Goal: Information Seeking & Learning: Learn about a topic

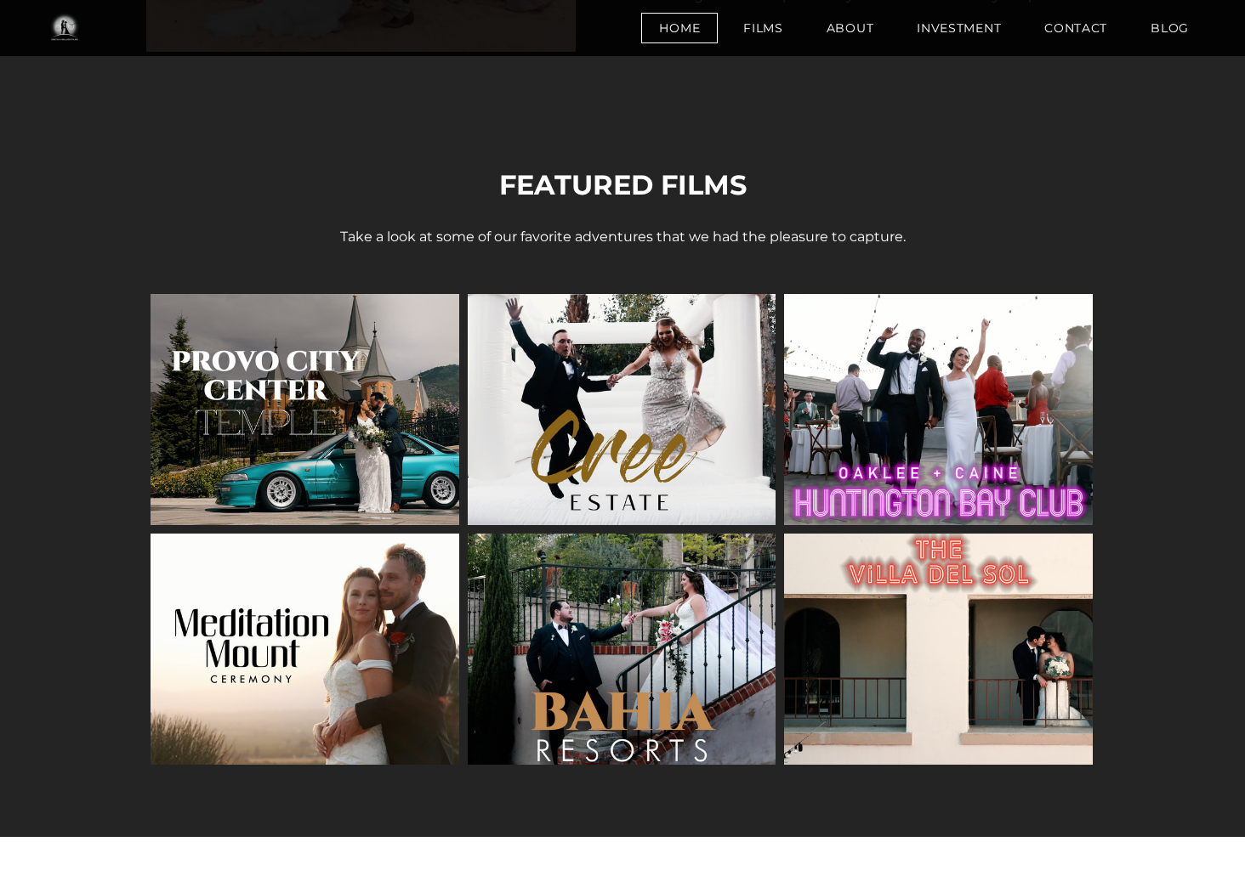
scroll to position [2260, 0]
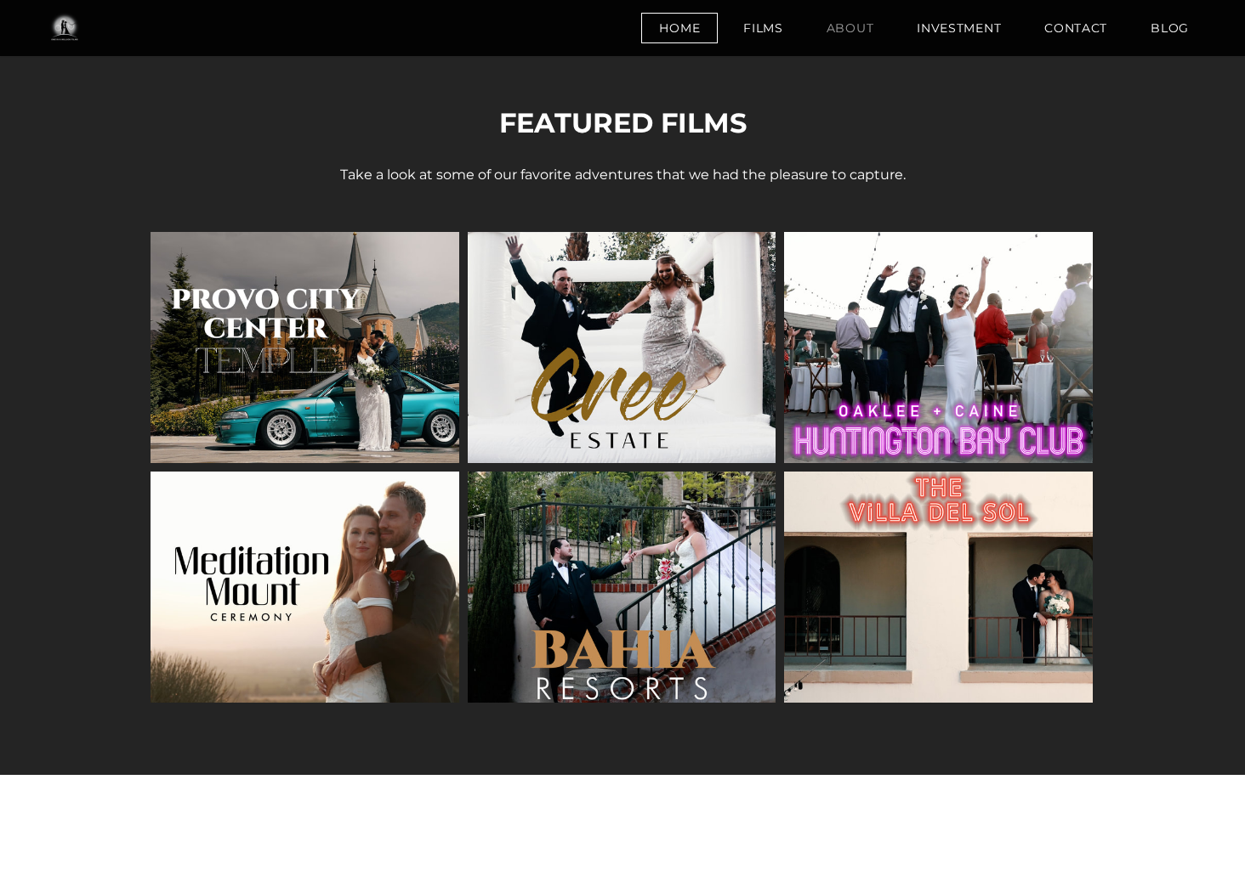
click at [858, 29] on link "About" at bounding box center [849, 28] width 83 height 31
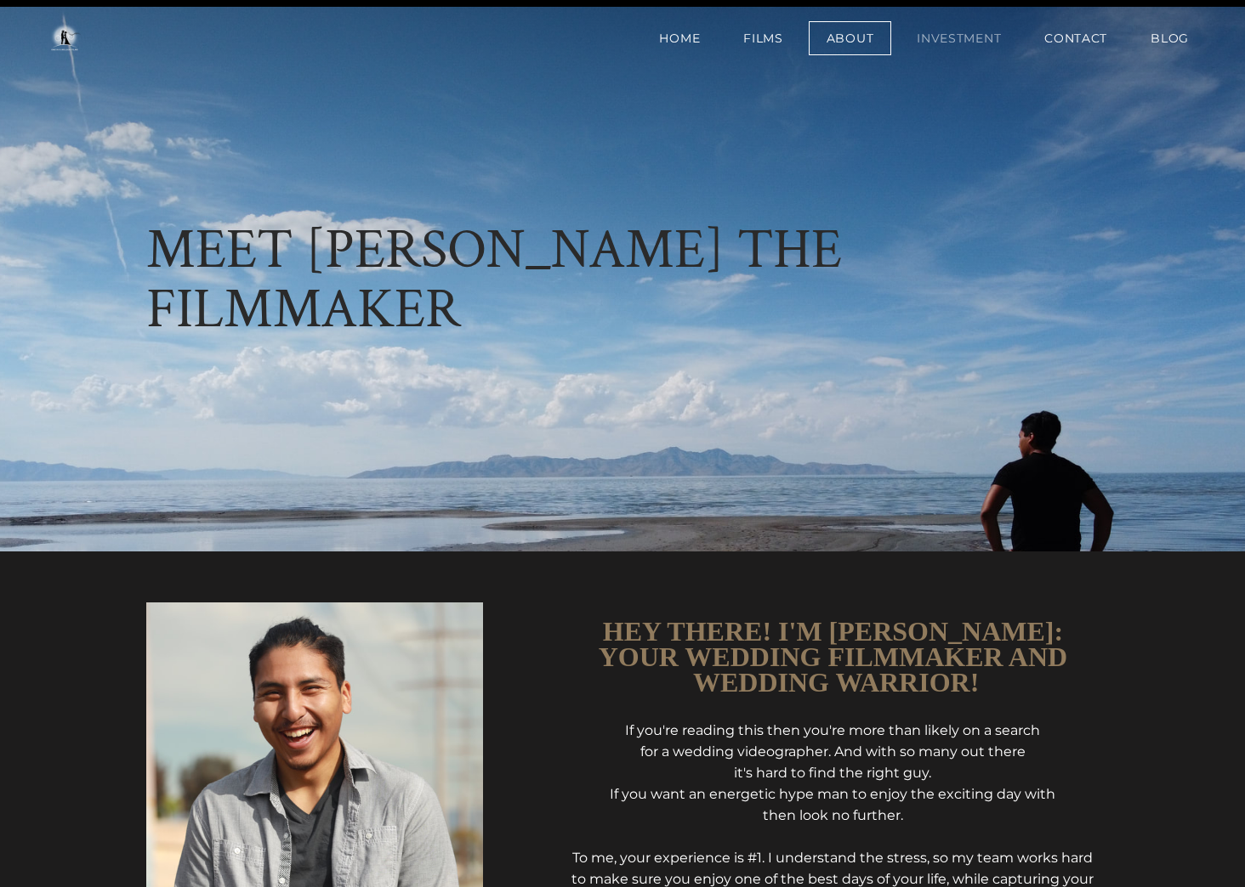
click at [972, 39] on link "Investment" at bounding box center [959, 38] width 120 height 34
